Goal: Check status: Check status

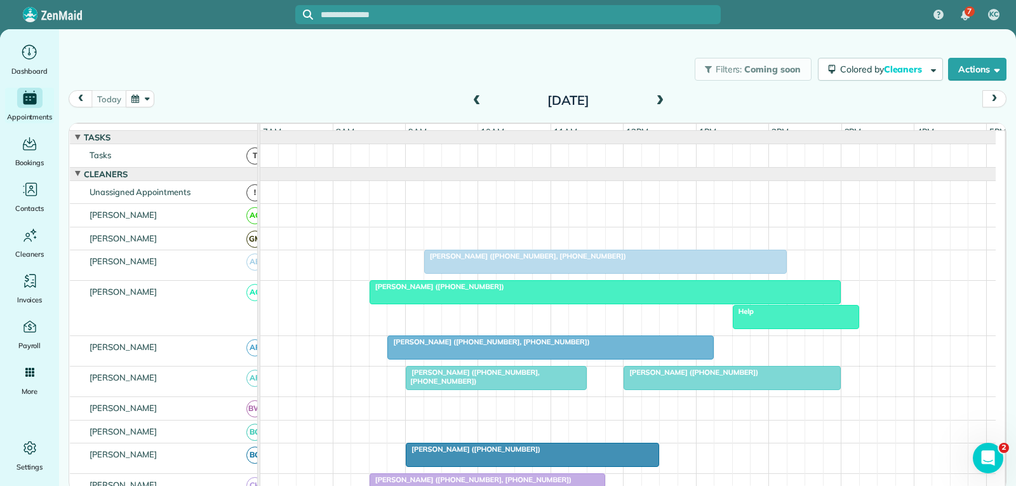
click at [496, 304] on div at bounding box center [605, 292] width 470 height 23
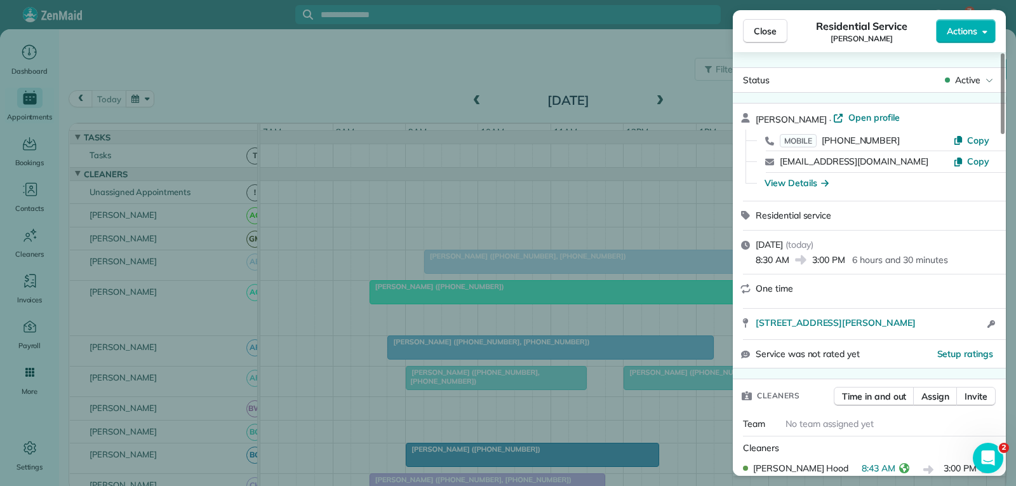
scroll to position [64, 0]
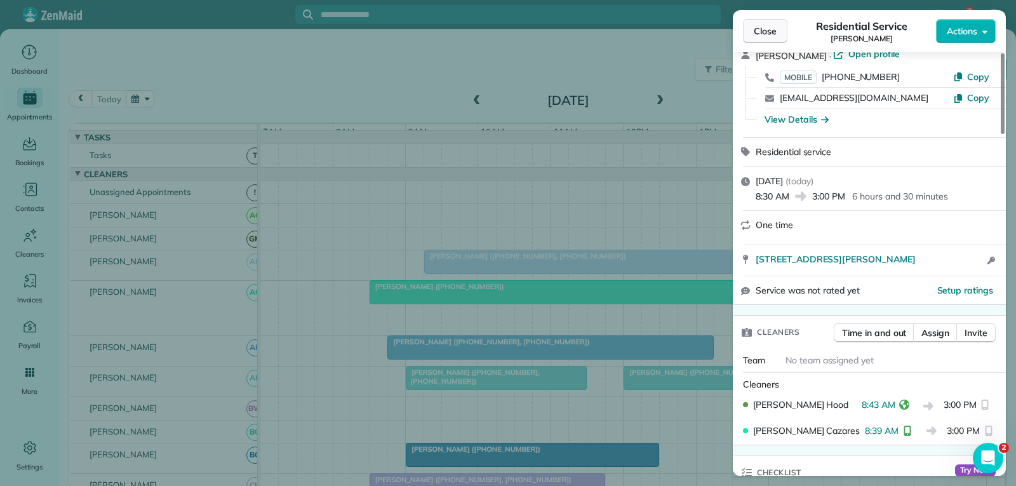
click at [764, 28] on span "Close" at bounding box center [765, 31] width 23 height 13
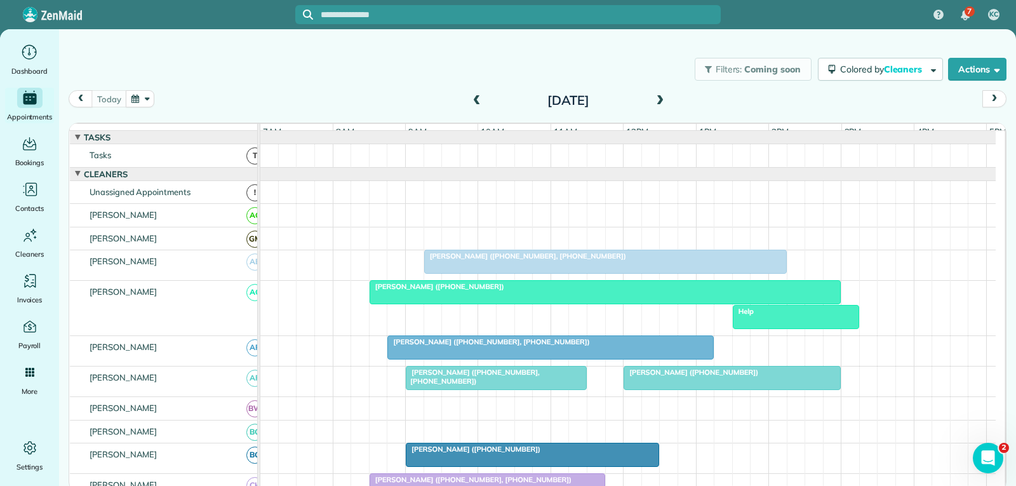
click at [520, 346] on span "Ann Evans (+18173430283, +18174681667)" at bounding box center [488, 341] width 203 height 9
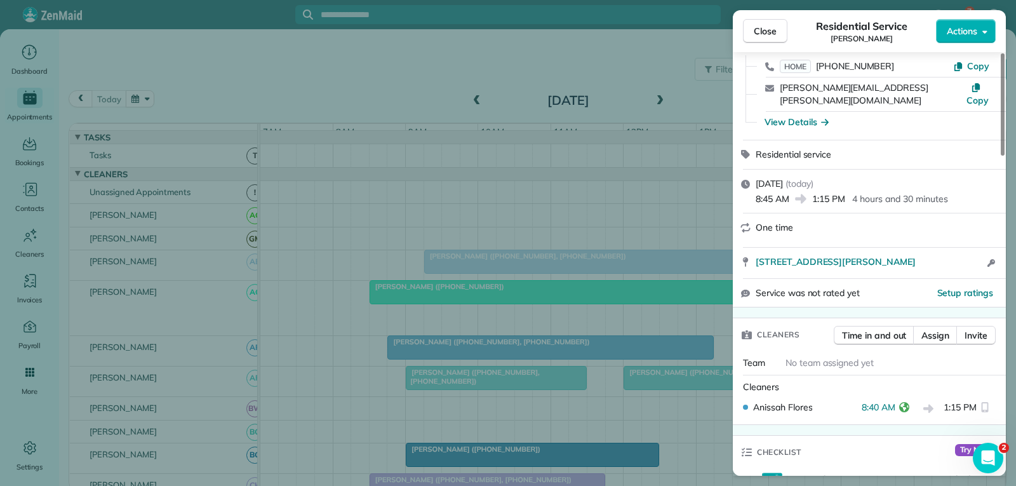
scroll to position [191, 0]
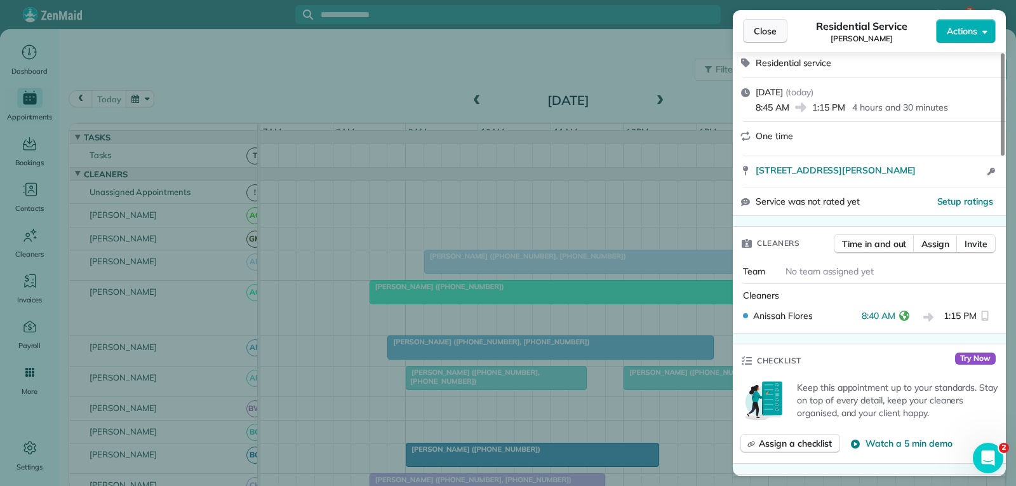
click at [763, 27] on span "Close" at bounding box center [765, 31] width 23 height 13
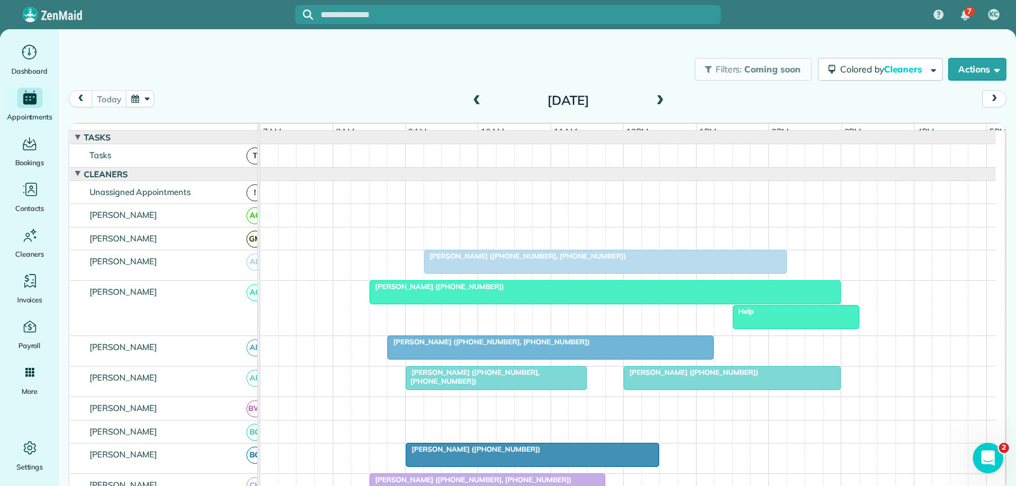
click at [519, 389] on div at bounding box center [497, 378] width 180 height 23
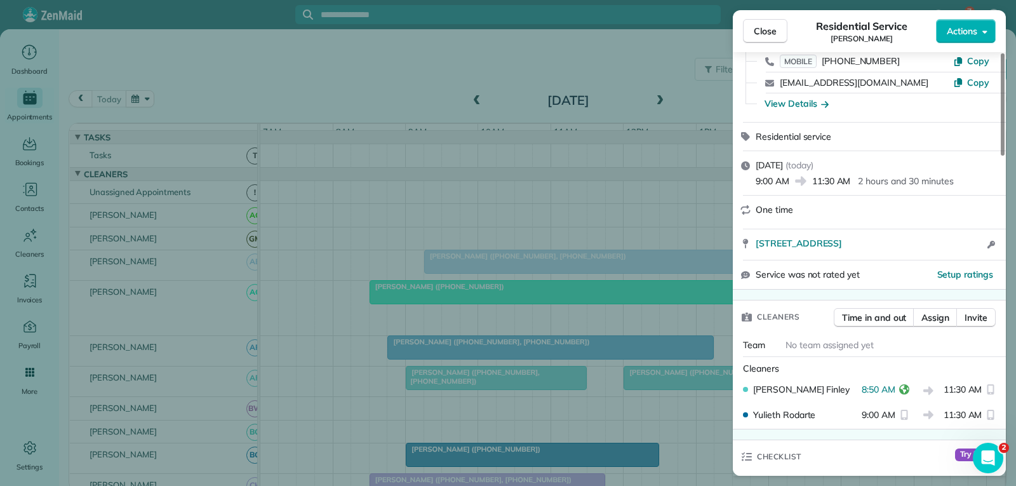
scroll to position [127, 0]
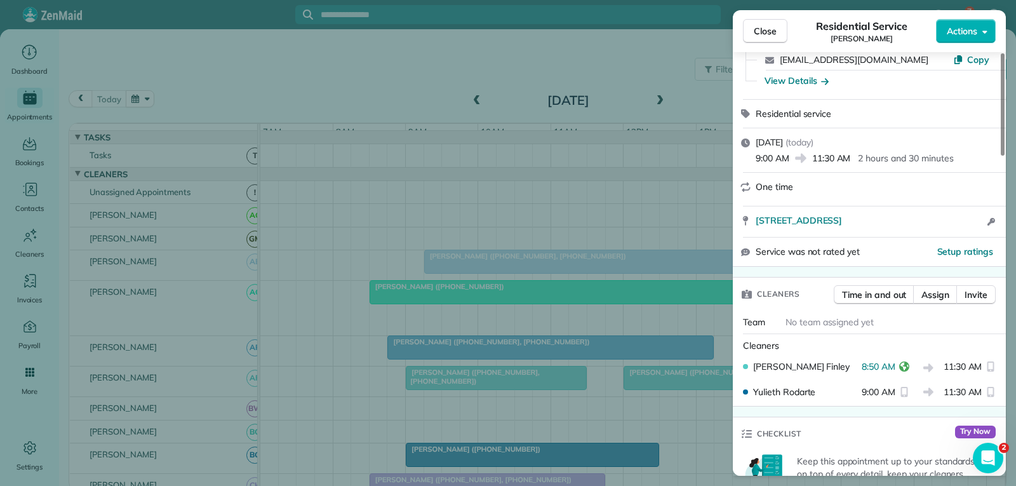
drag, startPoint x: 776, startPoint y: 33, endPoint x: 741, endPoint y: 98, distance: 73.6
click at [776, 33] on span "Close" at bounding box center [765, 31] width 23 height 13
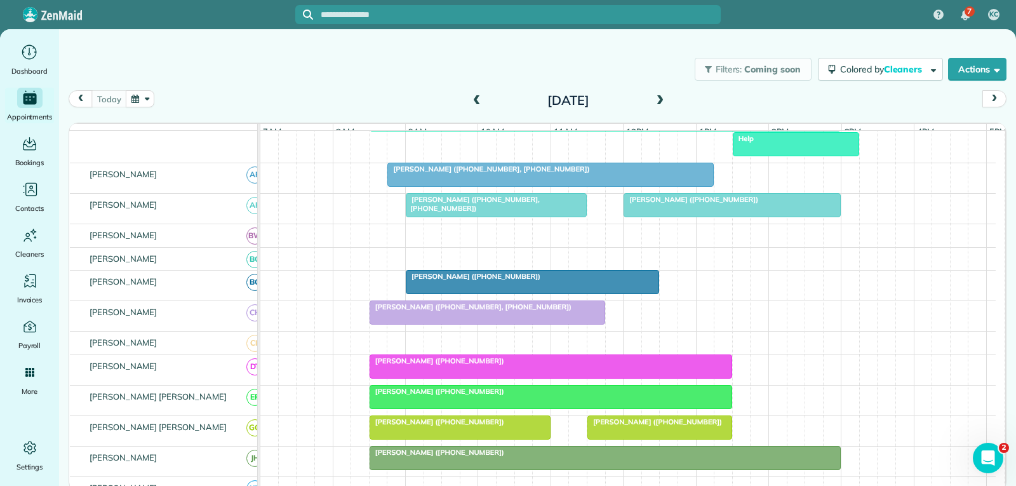
scroll to position [191, 0]
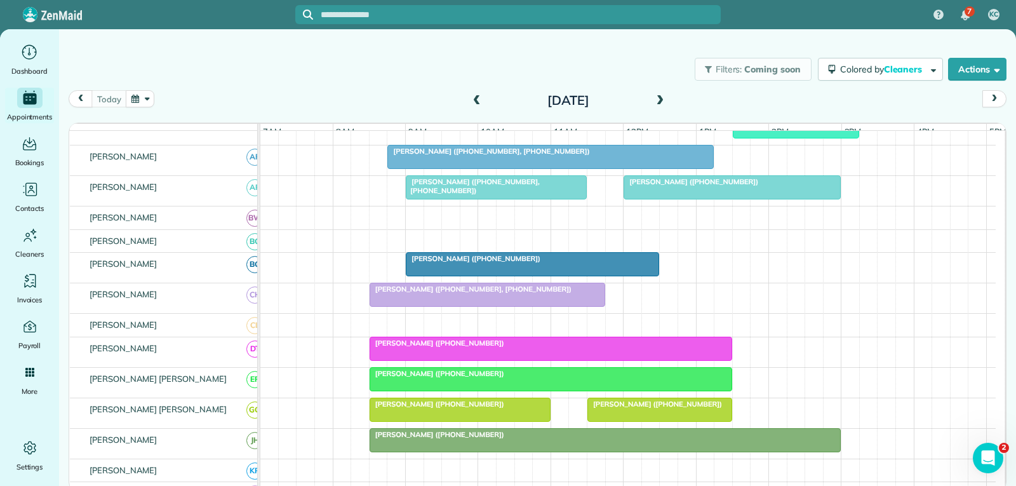
click at [574, 263] on div "[PERSON_NAME] ([PHONE_NUMBER])" at bounding box center [533, 258] width 246 height 9
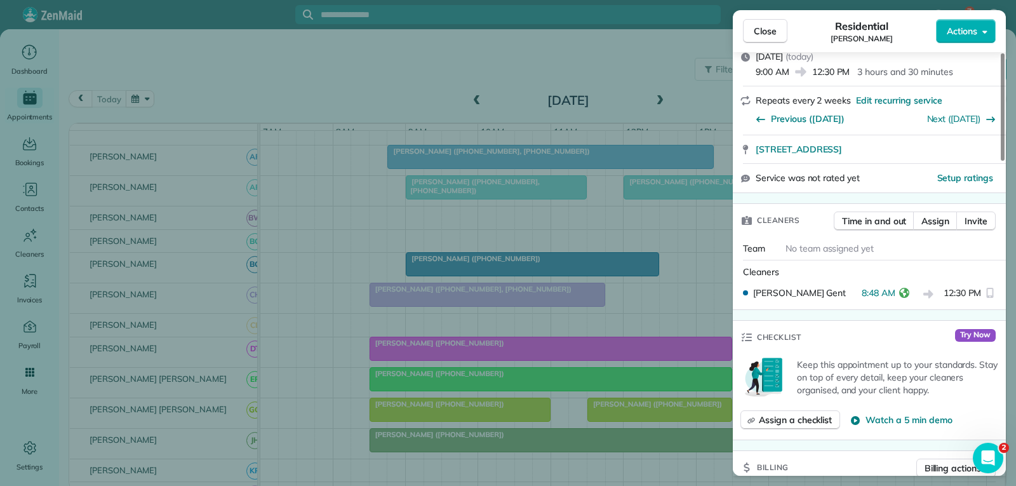
scroll to position [191, 0]
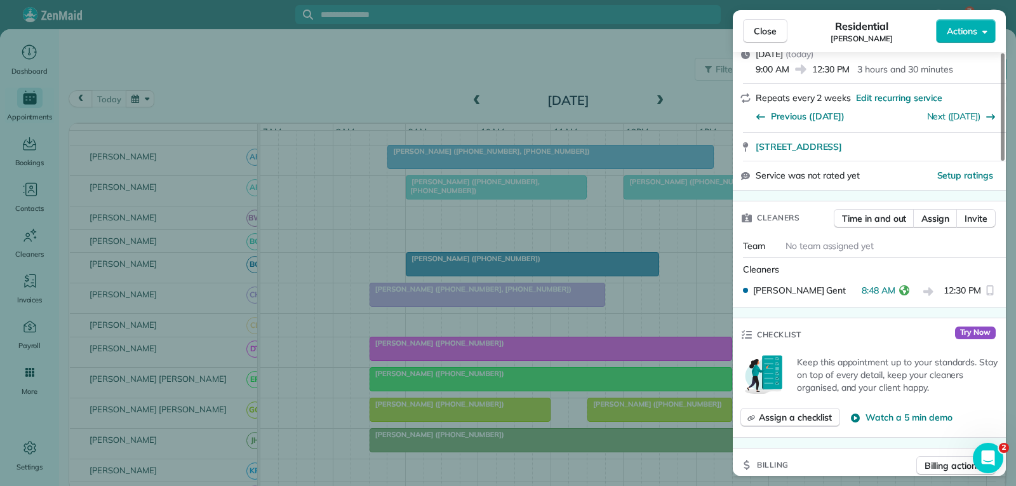
drag, startPoint x: 766, startPoint y: 25, endPoint x: 759, endPoint y: 42, distance: 17.9
click at [766, 25] on span "Close" at bounding box center [765, 31] width 23 height 13
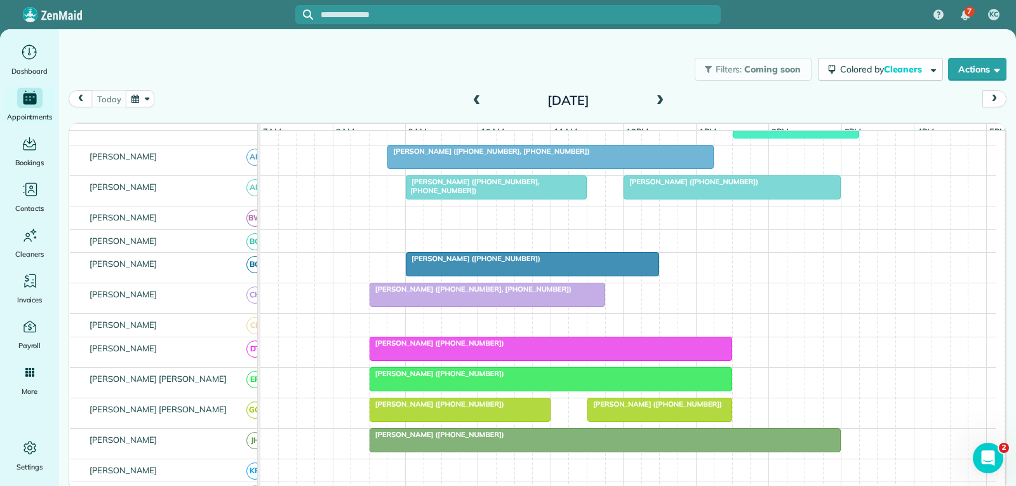
click at [499, 294] on span "Courtney Brown (+18174370925, +18178320958)" at bounding box center [470, 289] width 203 height 9
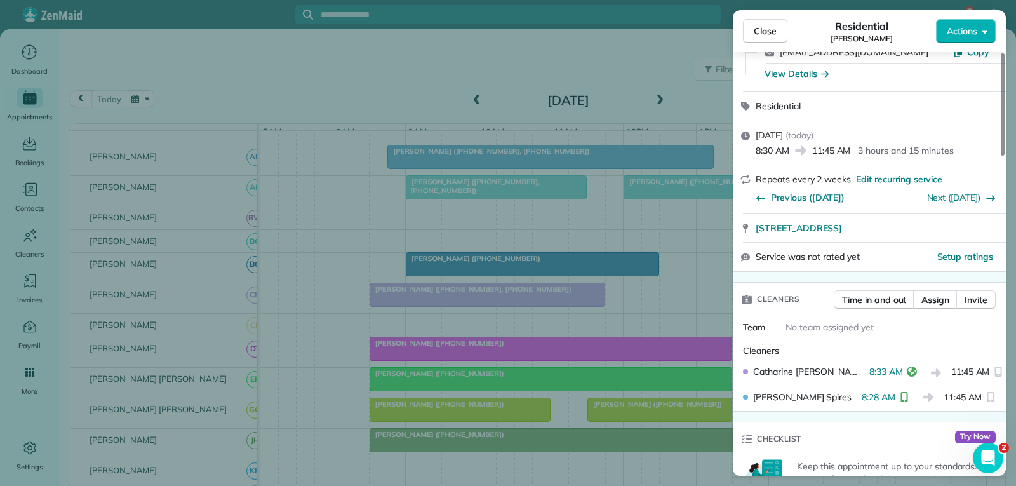
scroll to position [254, 0]
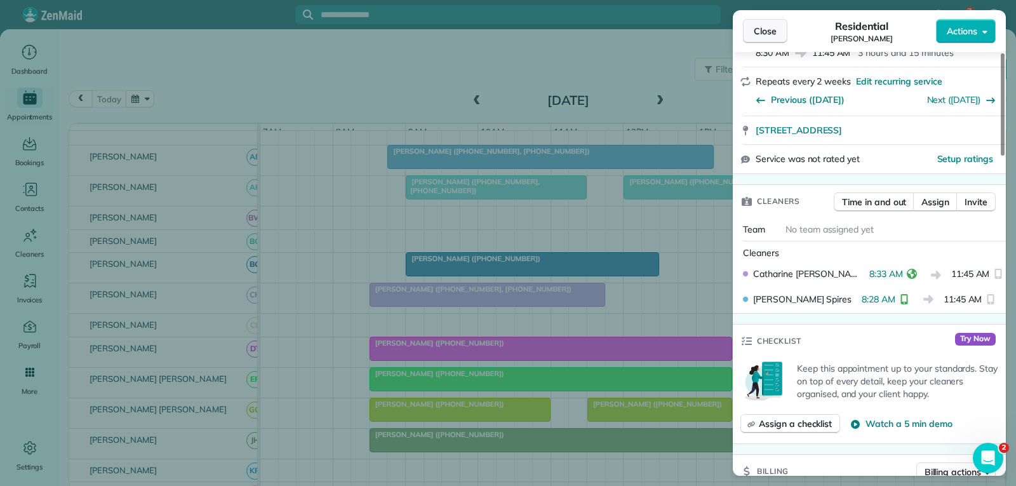
click at [767, 30] on span "Close" at bounding box center [765, 31] width 23 height 13
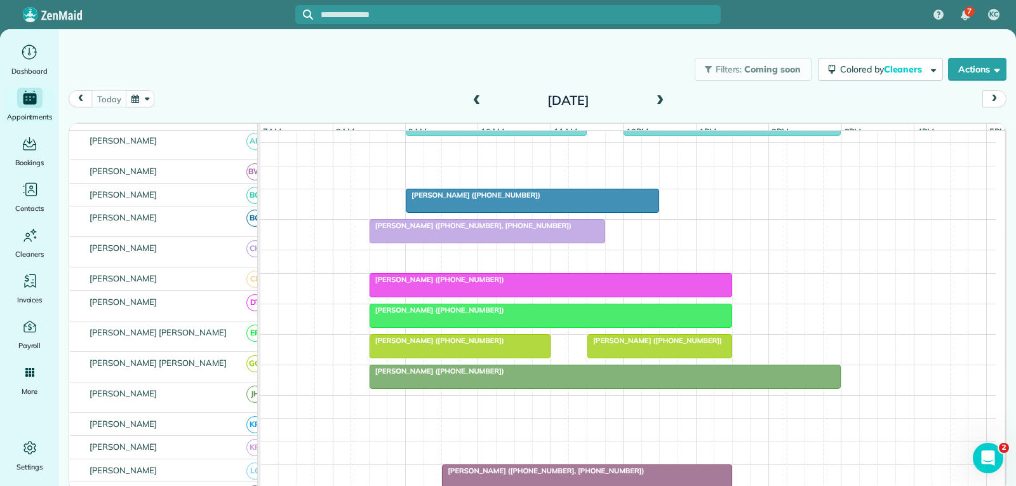
scroll to position [254, 0]
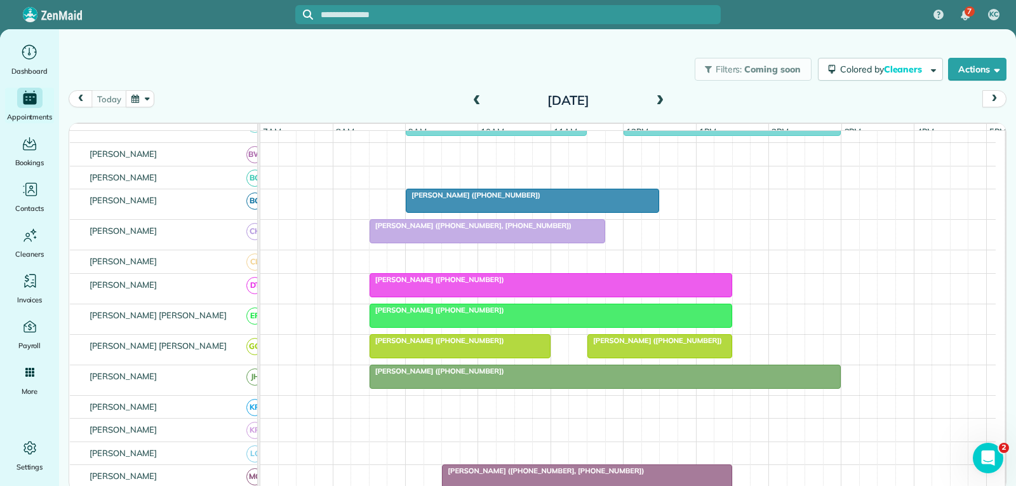
click at [577, 284] on div "[PERSON_NAME] ([PHONE_NUMBER])" at bounding box center [551, 279] width 355 height 9
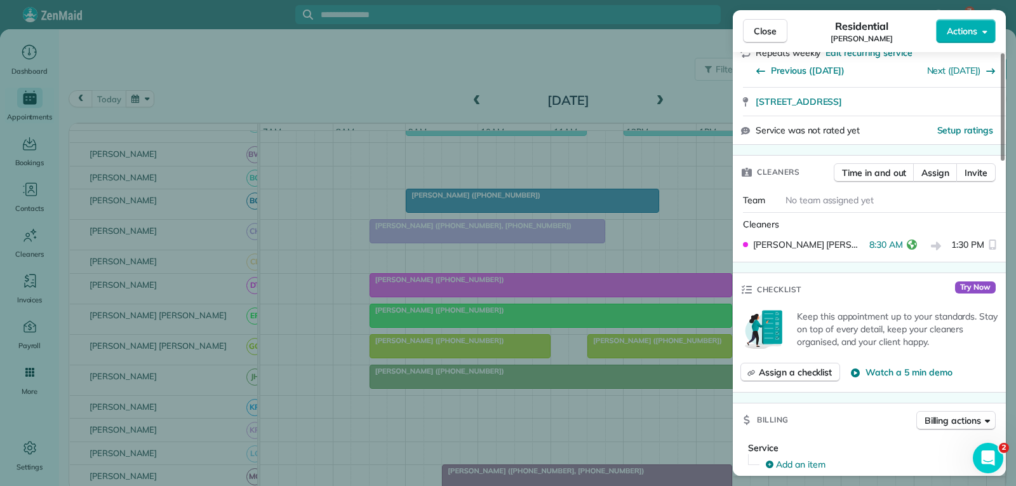
scroll to position [254, 0]
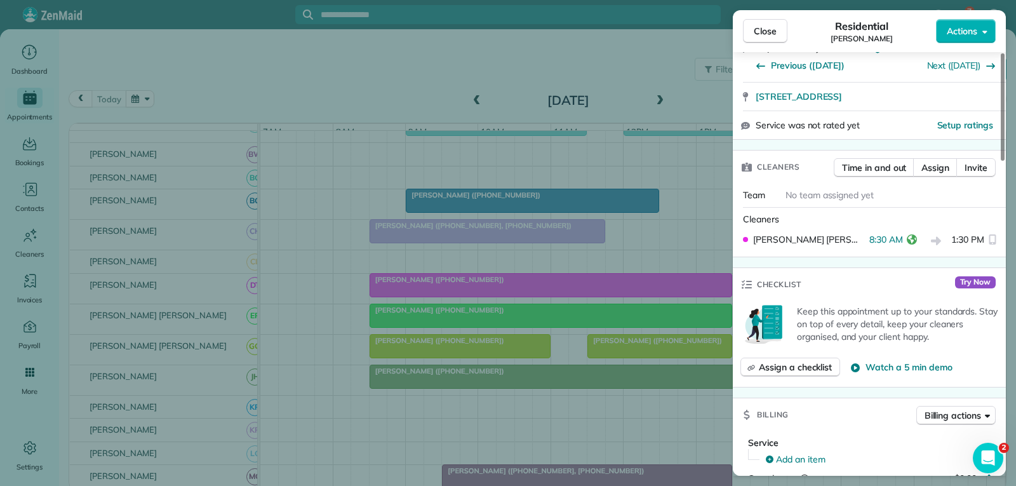
drag, startPoint x: 775, startPoint y: 32, endPoint x: 738, endPoint y: 83, distance: 63.1
click at [775, 32] on span "Close" at bounding box center [765, 31] width 23 height 13
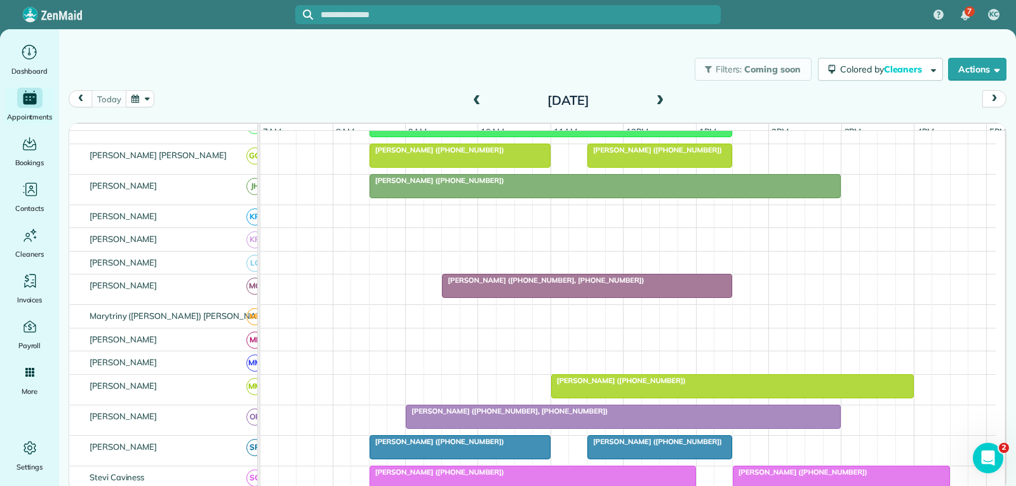
scroll to position [572, 0]
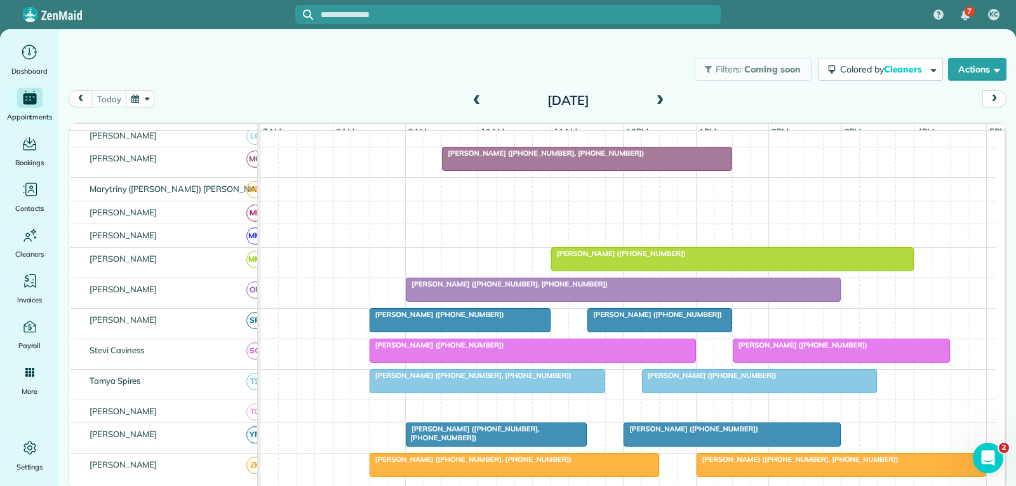
click at [463, 301] on div at bounding box center [624, 289] width 434 height 23
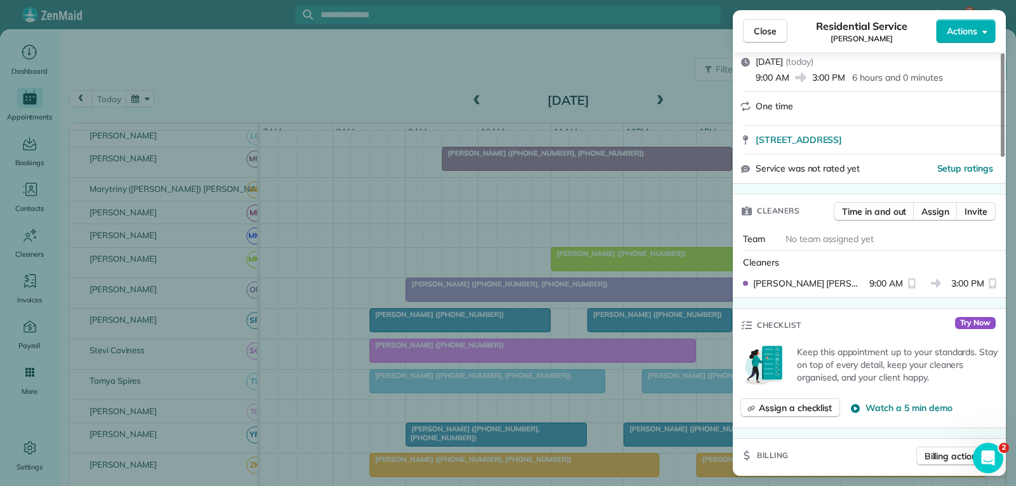
scroll to position [254, 0]
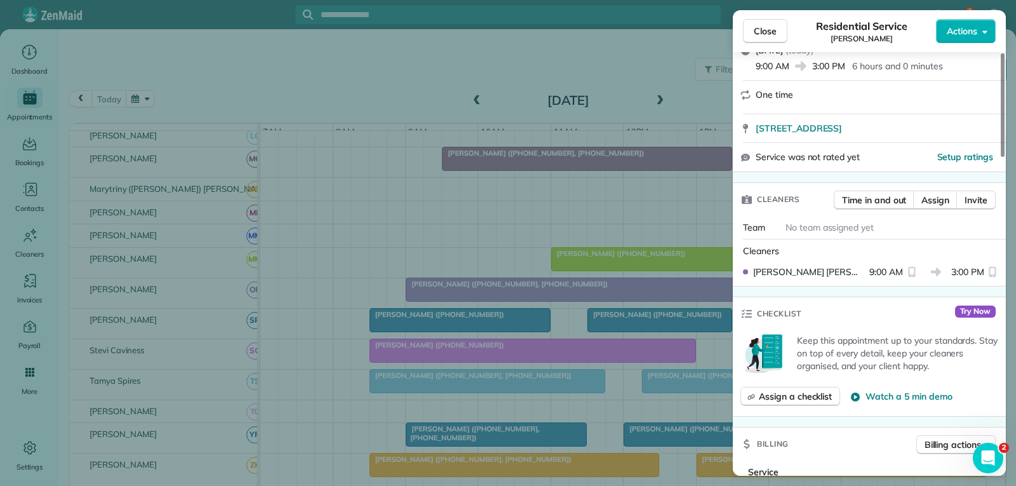
click at [478, 327] on div "Close Residential Service Grant Keyser Actions Status Active Grant Keyser · Ope…" at bounding box center [508, 243] width 1016 height 486
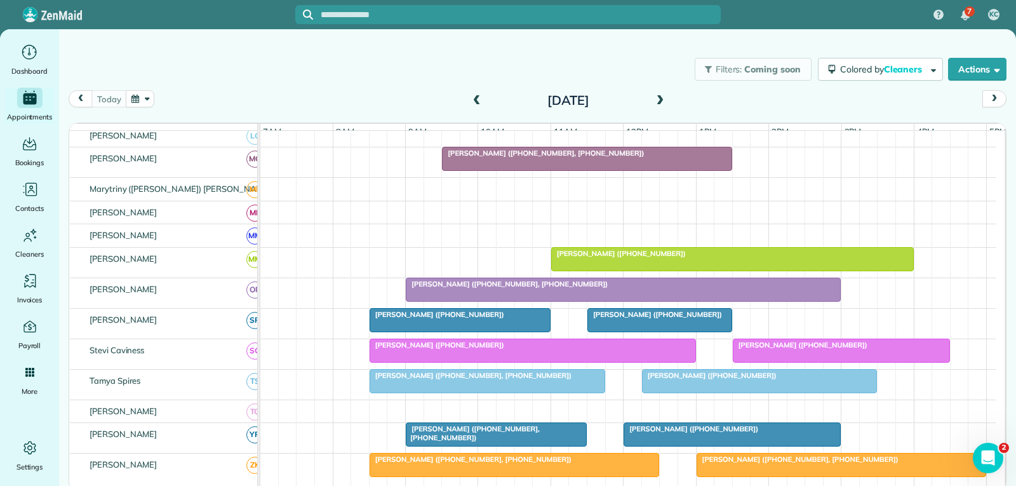
click at [478, 319] on span "[PERSON_NAME] ([PHONE_NUMBER])" at bounding box center [437, 314] width 136 height 9
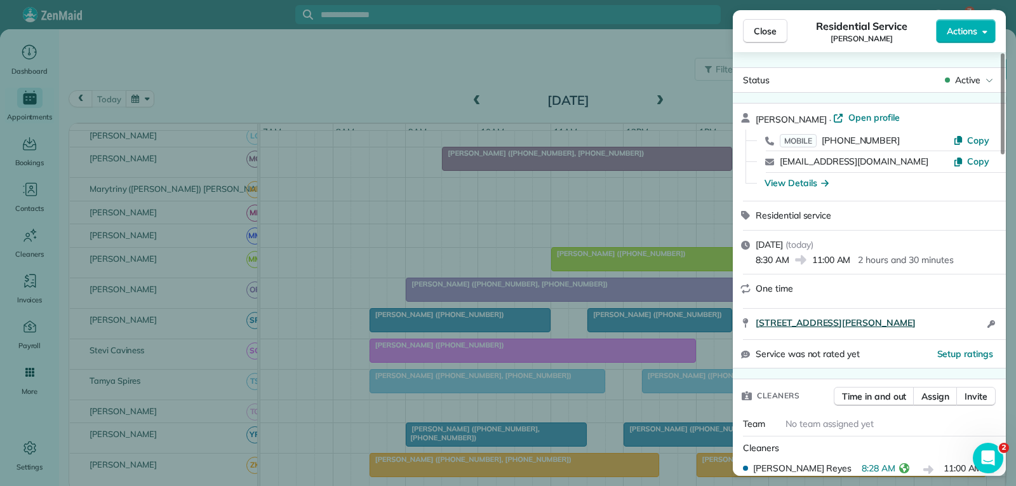
scroll to position [127, 0]
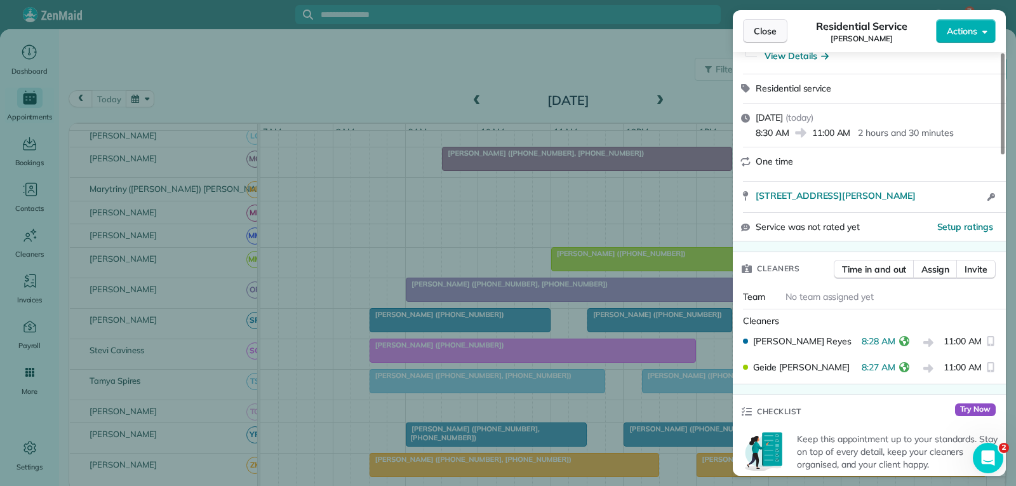
click at [777, 30] on button "Close" at bounding box center [765, 31] width 44 height 24
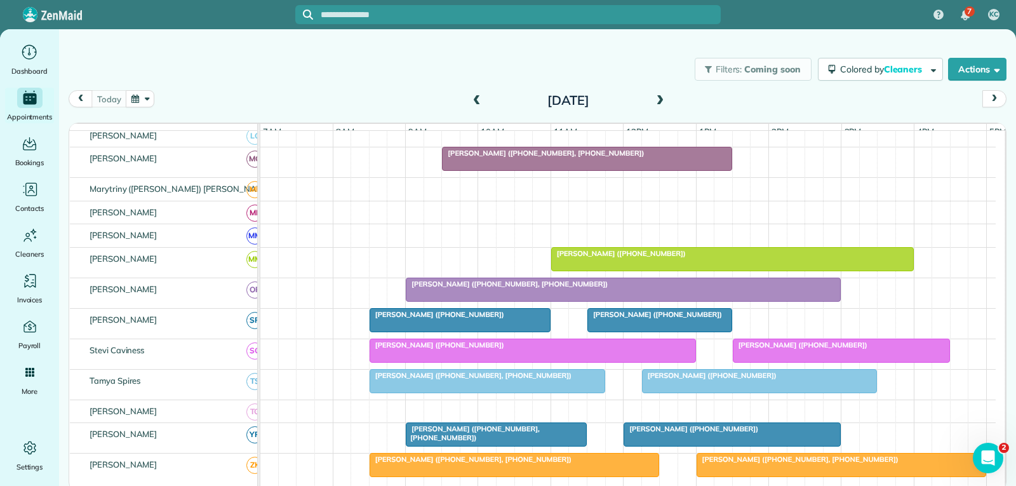
scroll to position [635, 0]
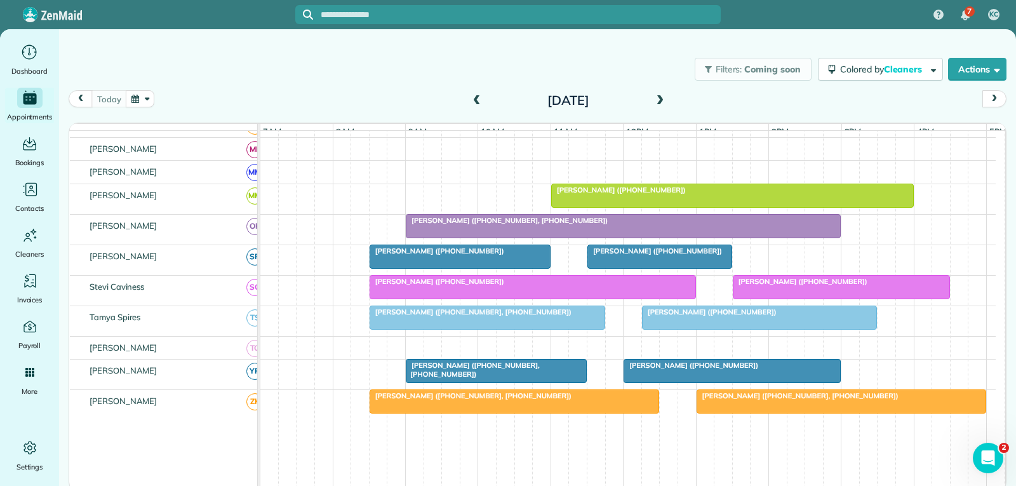
click at [557, 297] on div at bounding box center [532, 287] width 325 height 23
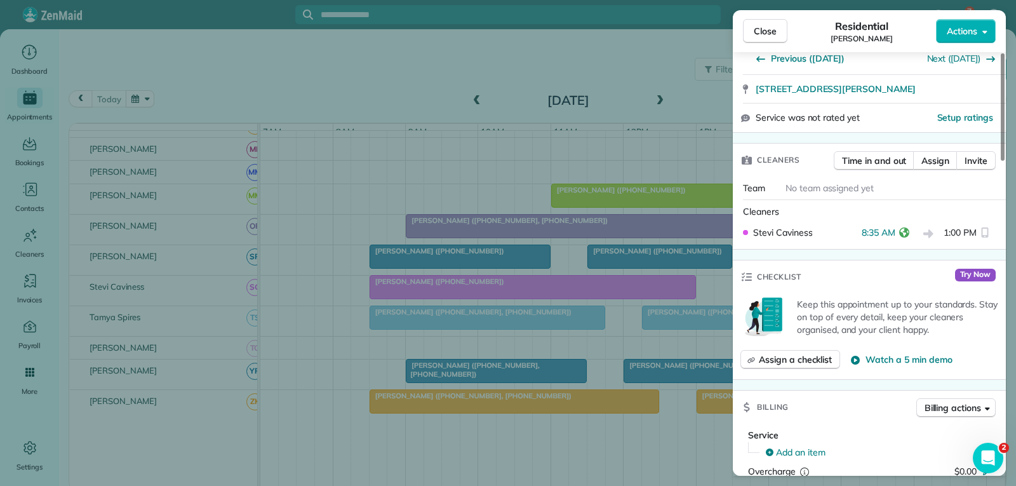
scroll to position [254, 0]
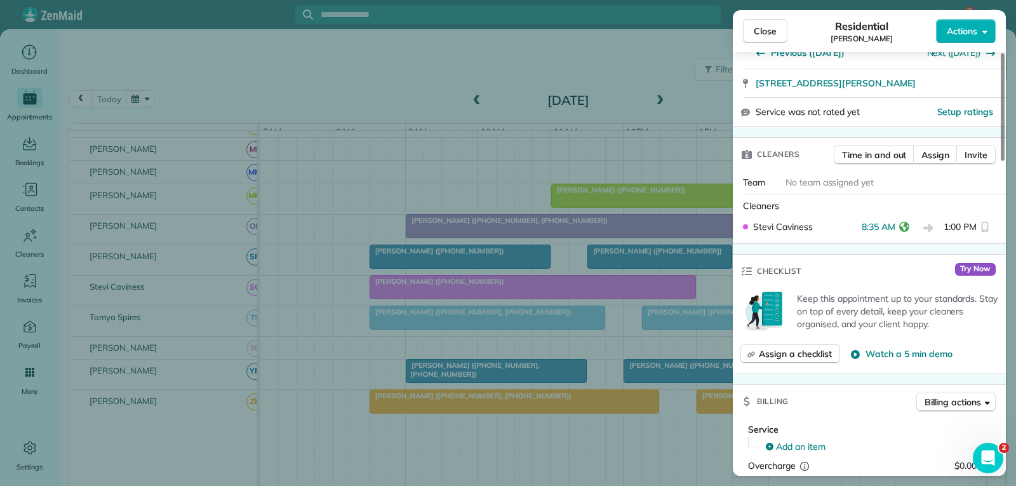
drag, startPoint x: 760, startPoint y: 31, endPoint x: 756, endPoint y: 41, distance: 11.1
click at [760, 31] on span "Close" at bounding box center [765, 31] width 23 height 13
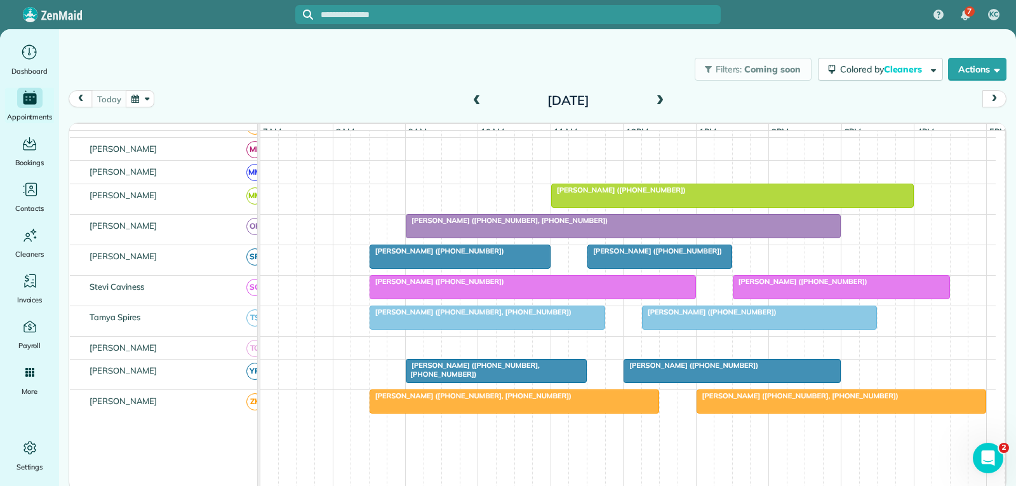
click at [540, 379] on span "[PERSON_NAME] ([PHONE_NUMBER], [PHONE_NUMBER])" at bounding box center [472, 370] width 135 height 18
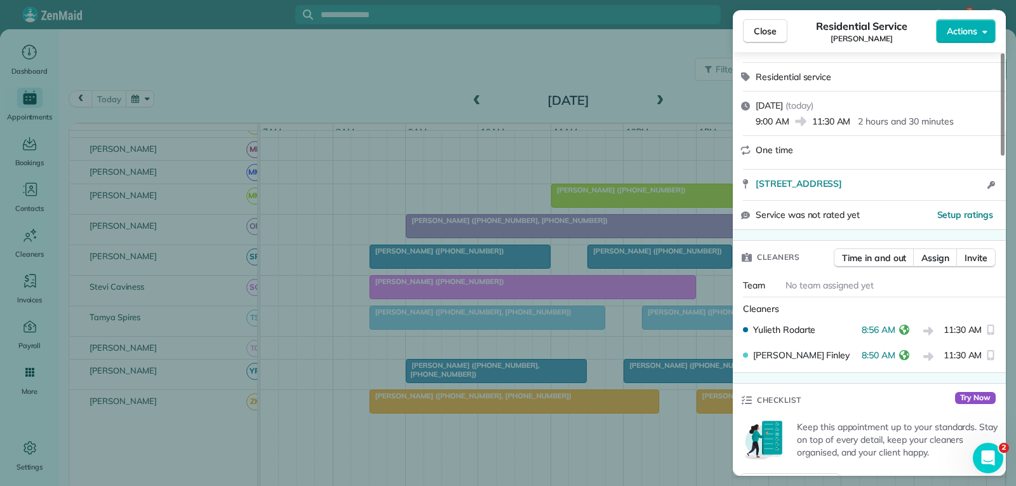
scroll to position [254, 0]
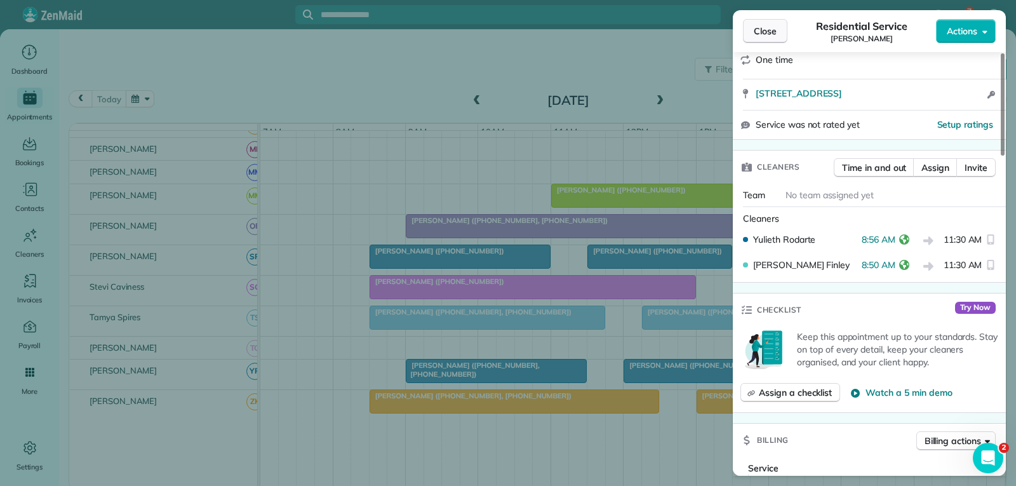
click at [755, 34] on span "Close" at bounding box center [765, 31] width 23 height 13
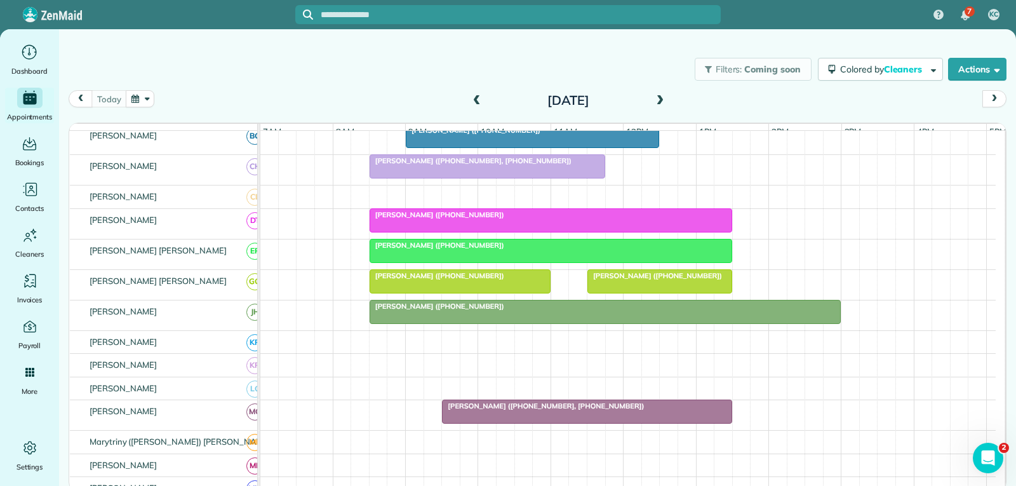
scroll to position [318, 0]
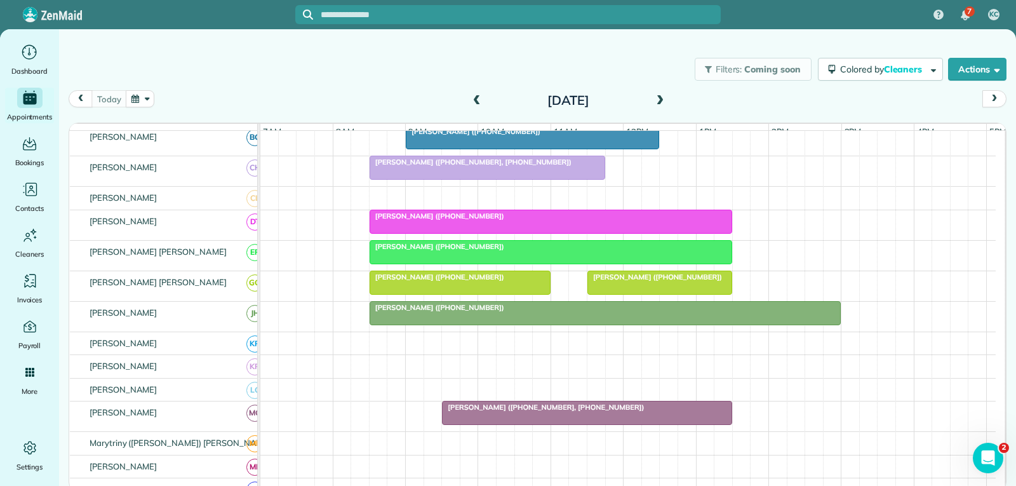
click at [499, 251] on div "[PERSON_NAME] ([PHONE_NUMBER])" at bounding box center [551, 246] width 355 height 9
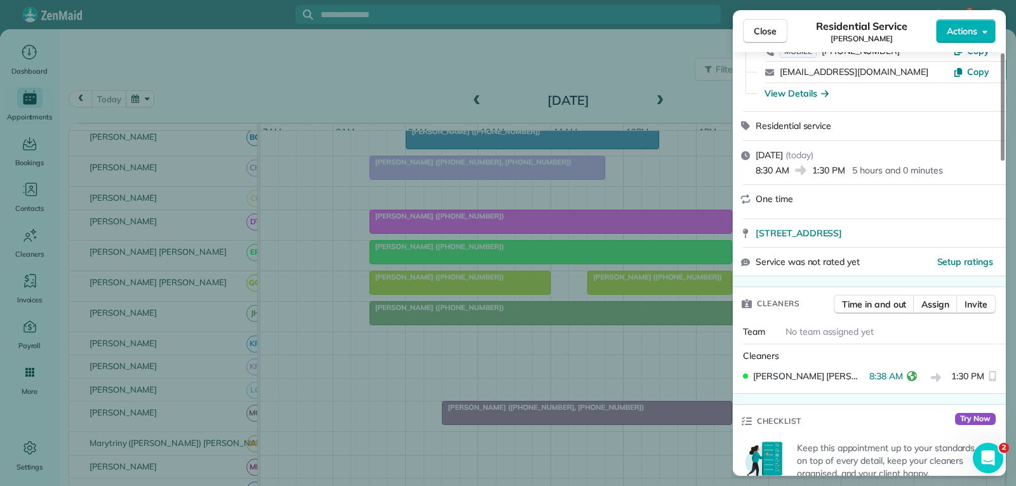
scroll to position [127, 0]
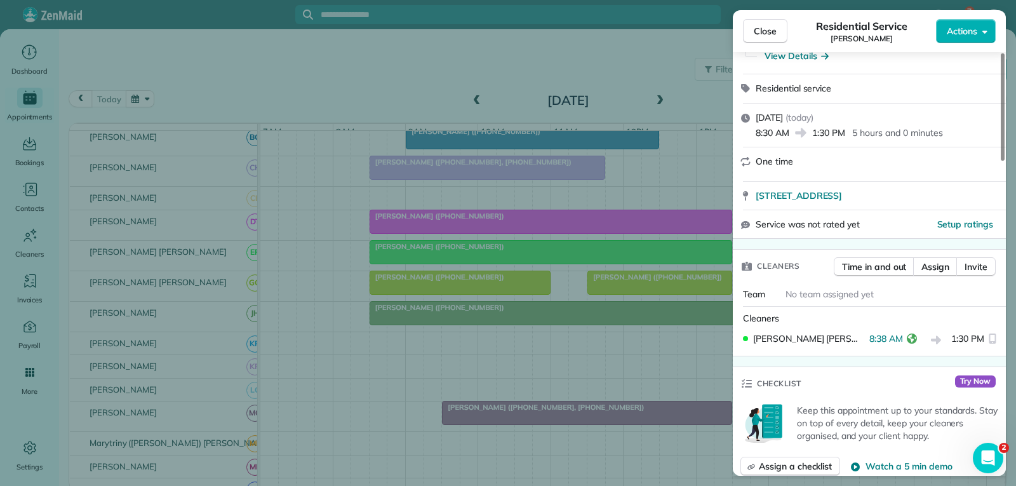
drag, startPoint x: 780, startPoint y: 32, endPoint x: 751, endPoint y: 57, distance: 38.7
click at [780, 32] on button "Close" at bounding box center [765, 31] width 44 height 24
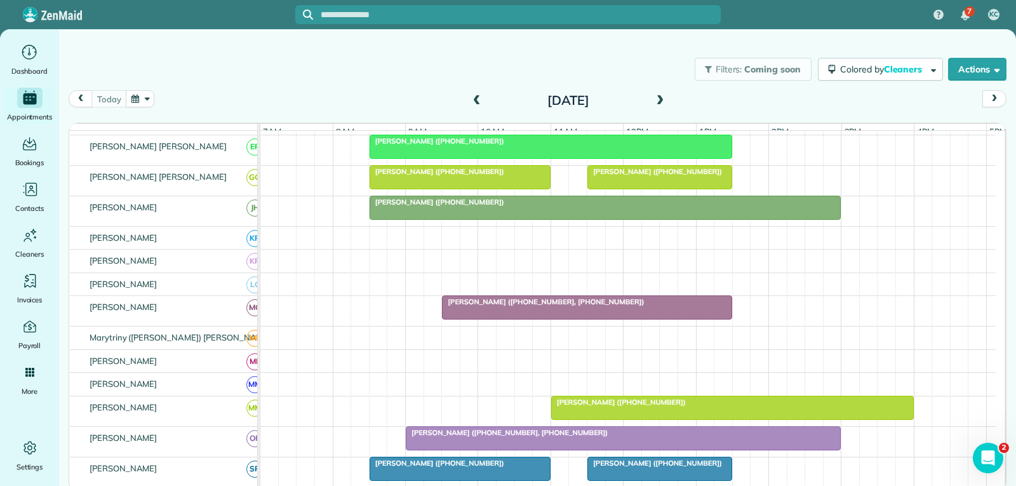
scroll to position [445, 0]
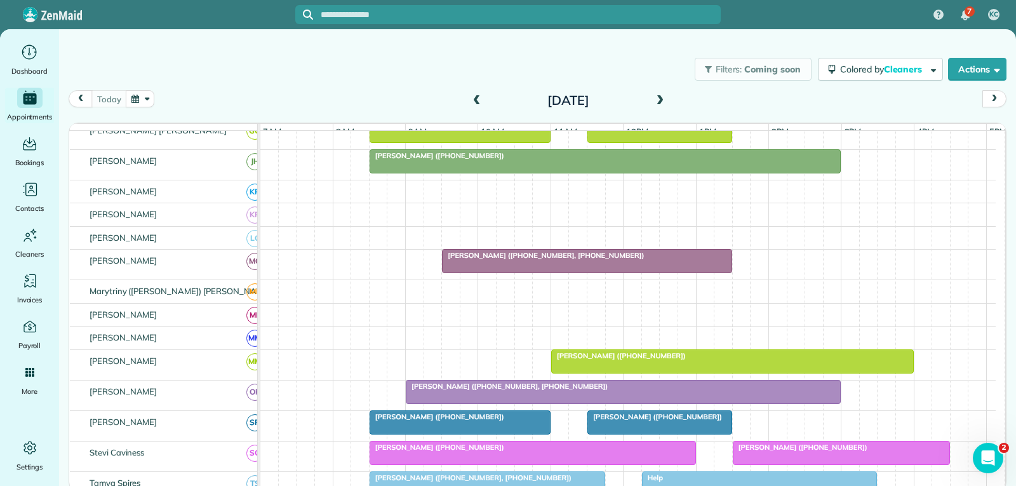
click at [515, 403] on div at bounding box center [624, 392] width 434 height 23
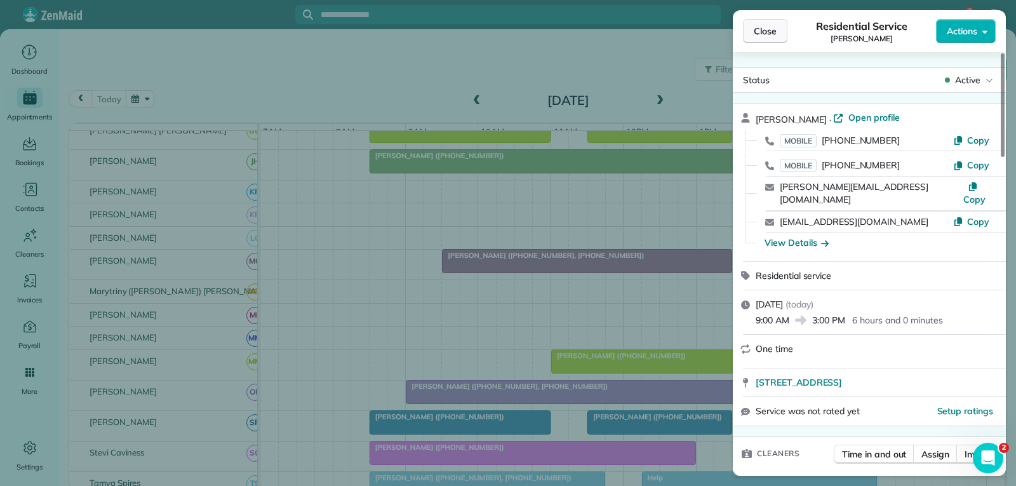
click at [769, 33] on span "Close" at bounding box center [765, 31] width 23 height 13
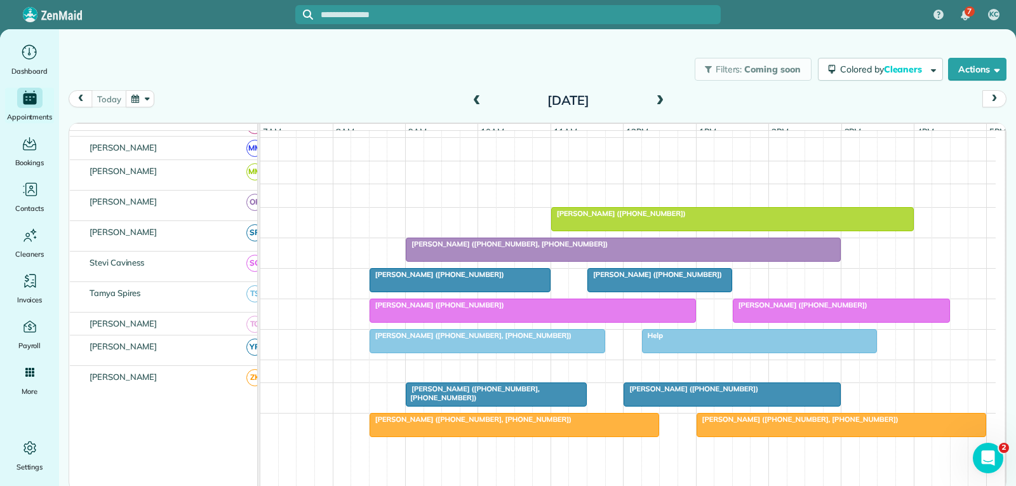
scroll to position [635, 0]
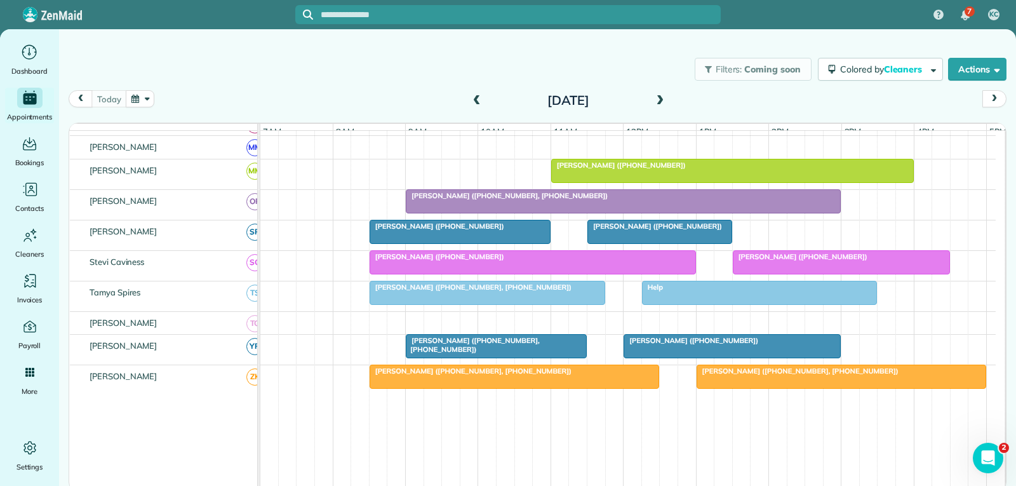
click at [652, 200] on div "[PERSON_NAME] ([PHONE_NUMBER], [PHONE_NUMBER])" at bounding box center [624, 195] width 428 height 9
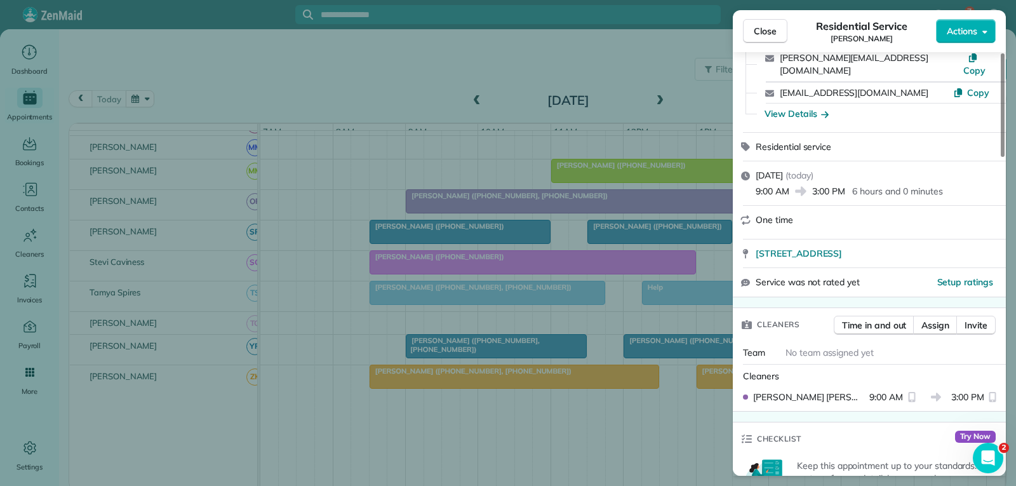
scroll to position [130, 0]
click at [776, 28] on span "Close" at bounding box center [765, 31] width 23 height 13
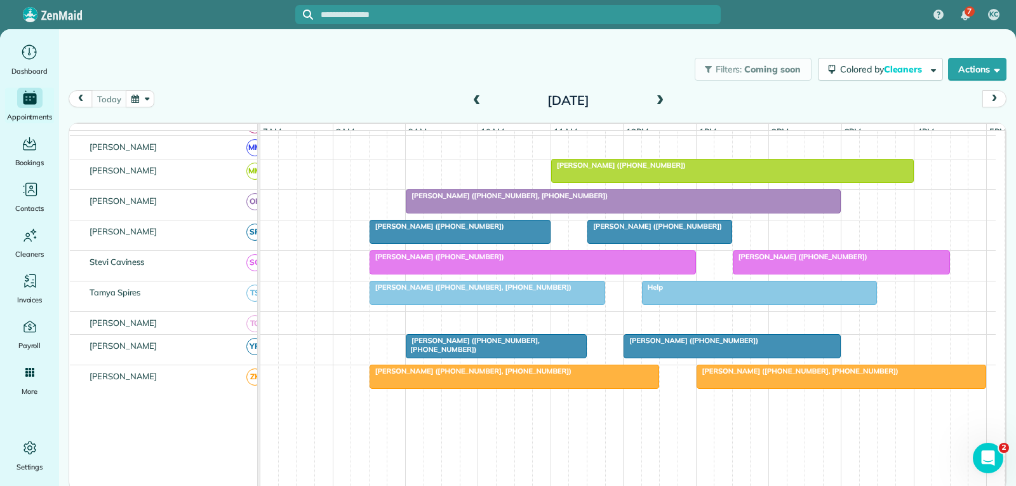
click at [638, 210] on div at bounding box center [624, 201] width 434 height 23
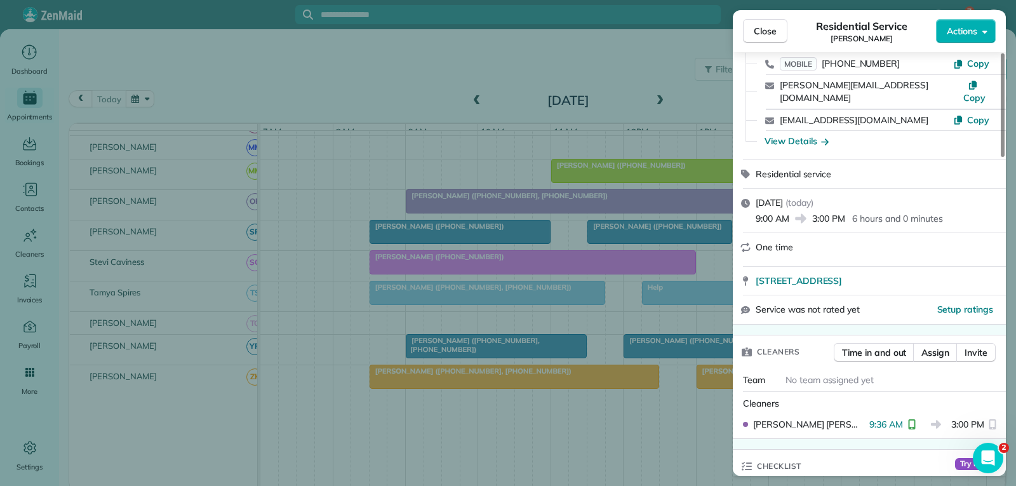
scroll to position [127, 0]
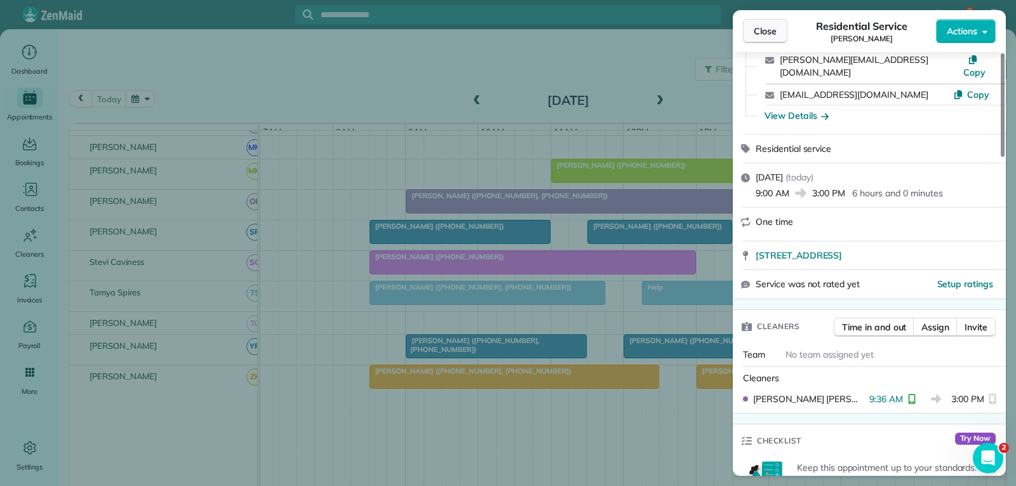
click at [762, 34] on span "Close" at bounding box center [765, 31] width 23 height 13
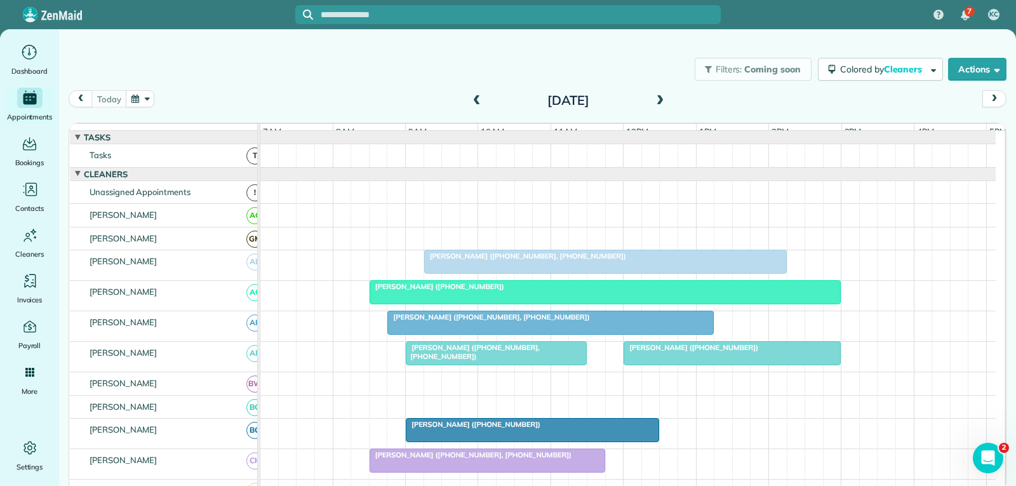
click at [609, 273] on div at bounding box center [605, 261] width 361 height 23
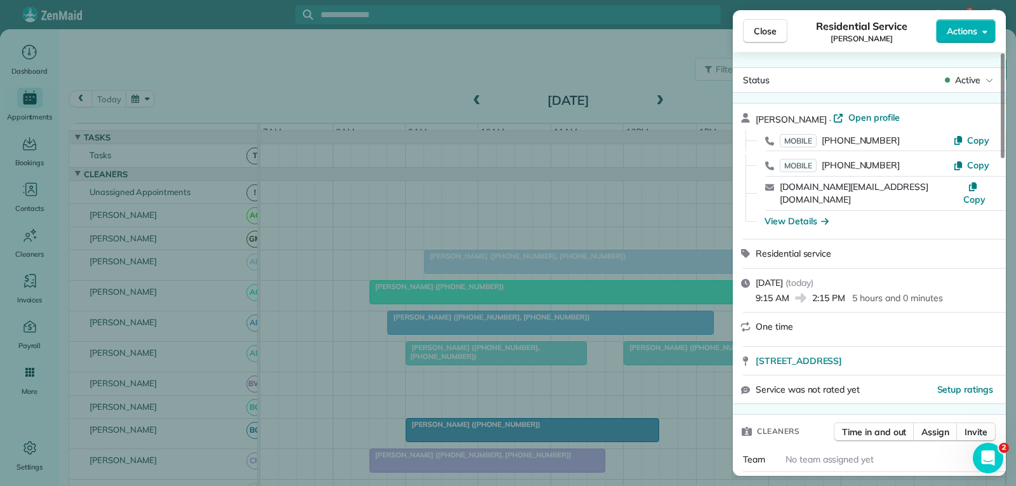
scroll to position [130, 0]
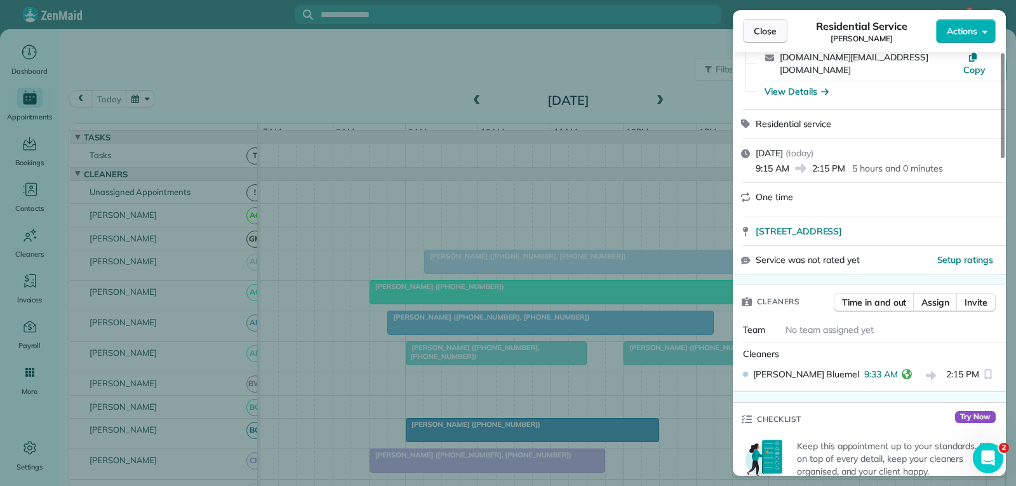
click at [759, 28] on span "Close" at bounding box center [765, 31] width 23 height 13
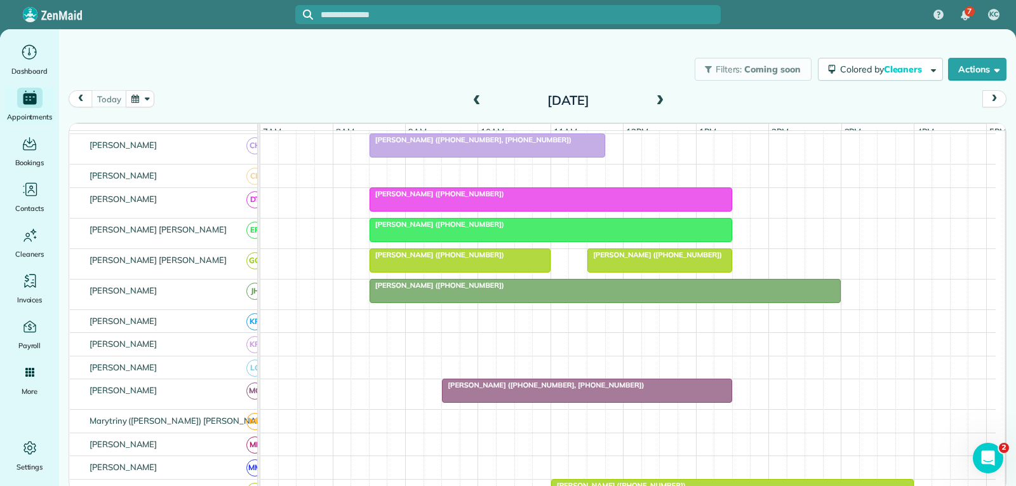
scroll to position [381, 0]
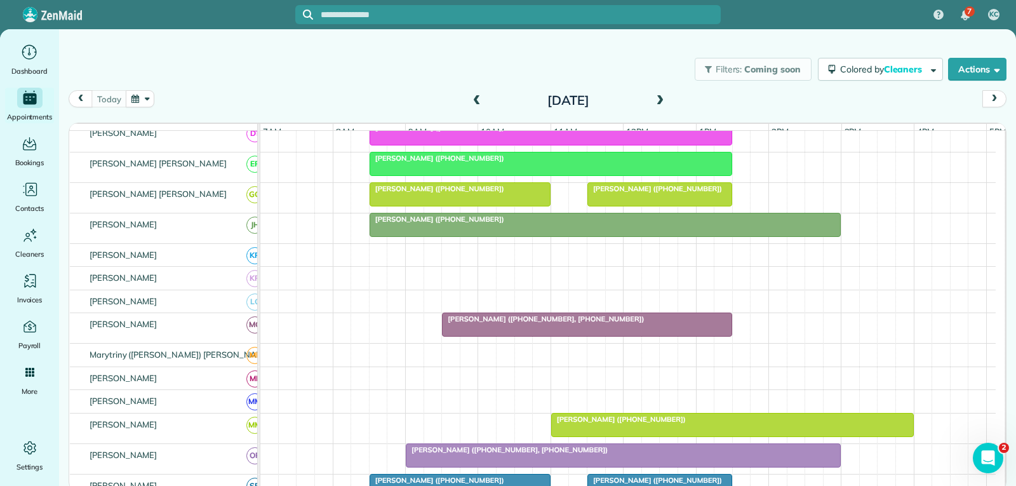
click at [542, 323] on span "[PERSON_NAME] ([PHONE_NUMBER], [PHONE_NUMBER])" at bounding box center [543, 318] width 203 height 9
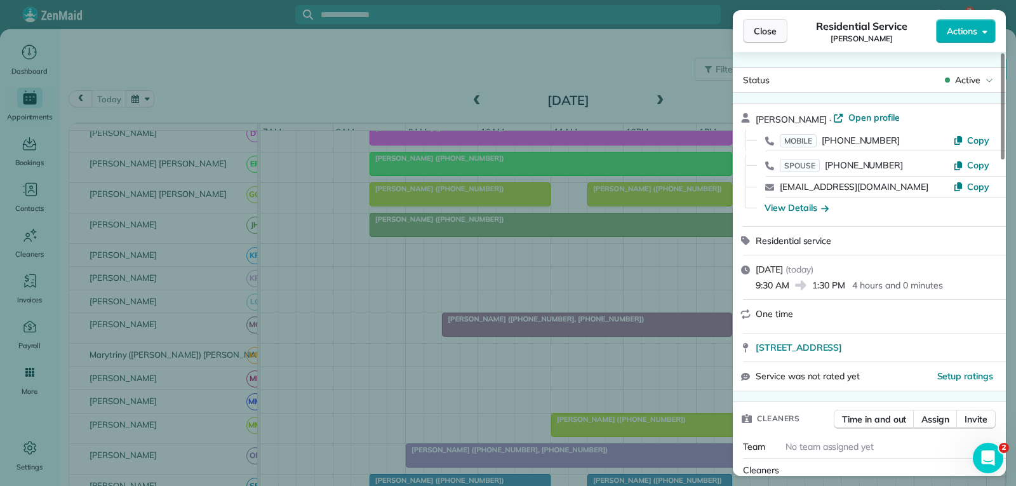
click at [769, 34] on span "Close" at bounding box center [765, 31] width 23 height 13
